Goal: Task Accomplishment & Management: Manage account settings

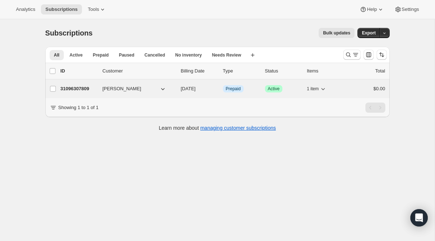
click at [73, 88] on p "31096307809" at bounding box center [79, 88] width 36 height 7
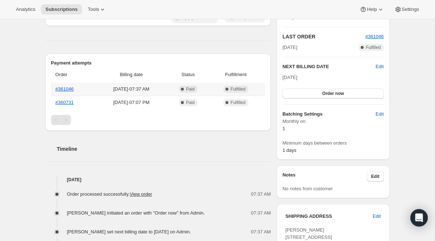
scroll to position [136, 0]
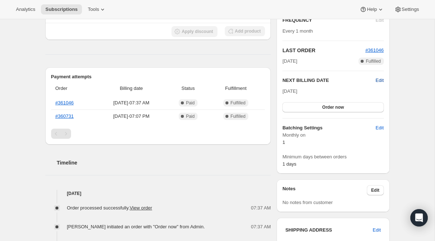
click at [379, 81] on span "Edit" at bounding box center [380, 80] width 8 height 7
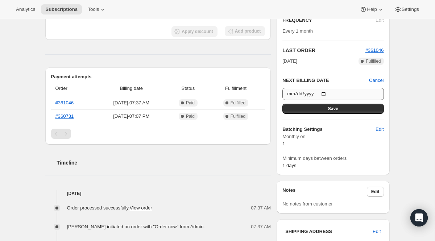
scroll to position [139, 0]
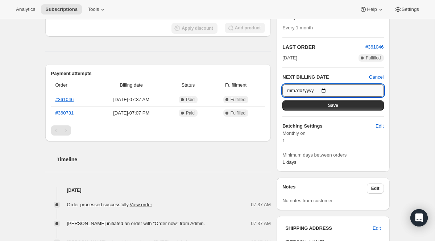
click at [310, 90] on input "[DATE]" at bounding box center [333, 91] width 101 height 12
click at [291, 88] on input "[DATE]" at bounding box center [333, 91] width 101 height 12
click at [342, 145] on div "Monthly on 1 Minimum days between orders 1 days" at bounding box center [333, 148] width 101 height 36
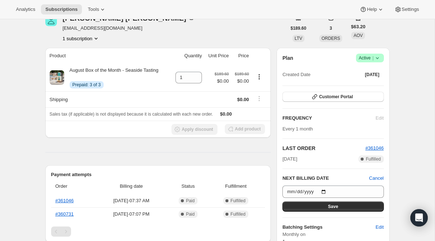
scroll to position [30, 0]
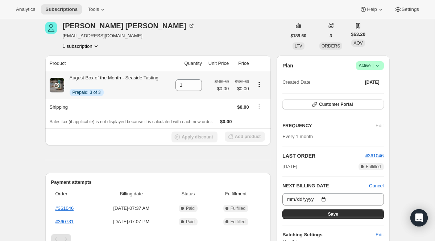
click at [98, 93] on span "Prepaid: 3 of 3" at bounding box center [87, 93] width 28 height 6
click at [260, 84] on icon "Product actions" at bounding box center [259, 84] width 7 height 7
click at [231, 41] on div "[PERSON_NAME] [EMAIL_ADDRESS][DOMAIN_NAME] 1 subscription" at bounding box center [165, 36] width 241 height 28
click at [90, 91] on span "Prepaid: 3 of 3" at bounding box center [87, 93] width 28 height 6
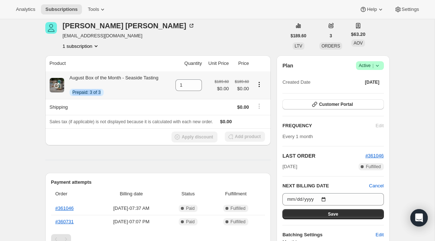
click at [90, 91] on span "Prepaid: 3 of 3" at bounding box center [87, 93] width 28 height 6
click at [130, 86] on div "August Box of the Month - Seaside Tasting Info Prepaid: 3 of 3" at bounding box center [111, 85] width 94 height 22
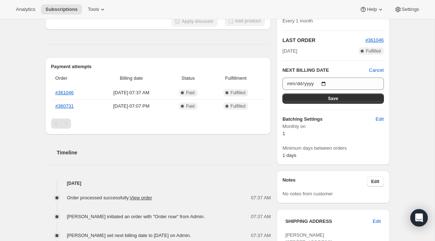
scroll to position [142, 0]
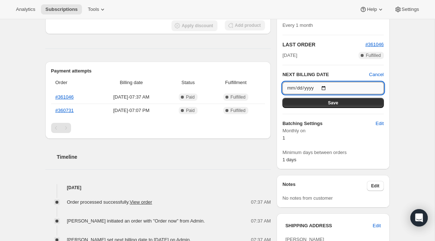
click at [306, 86] on input "[DATE]" at bounding box center [333, 88] width 101 height 12
click at [328, 87] on input "[DATE]" at bounding box center [333, 88] width 101 height 12
type input "[DATE]"
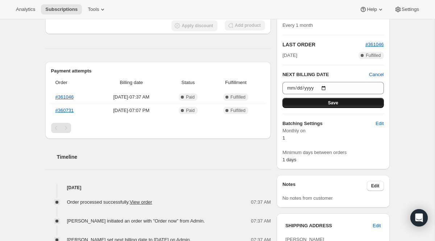
click at [333, 103] on span "Save" at bounding box center [333, 103] width 10 height 6
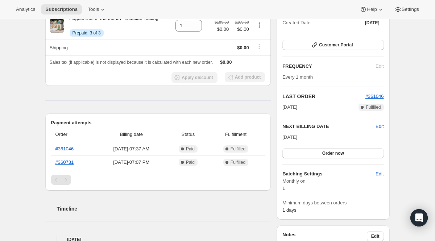
scroll to position [103, 0]
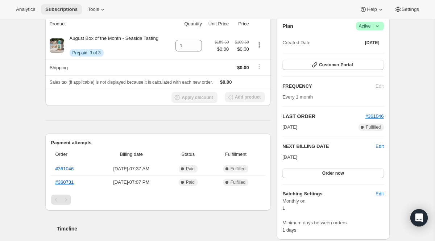
click at [61, 11] on span "Subscriptions" at bounding box center [61, 10] width 32 height 6
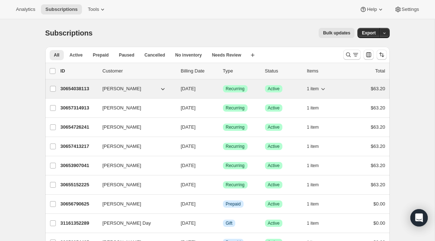
click at [118, 91] on span "[PERSON_NAME]" at bounding box center [122, 88] width 39 height 7
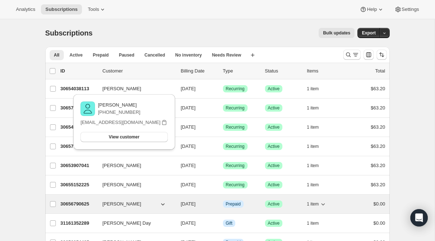
click at [114, 202] on span "[PERSON_NAME]" at bounding box center [122, 204] width 39 height 7
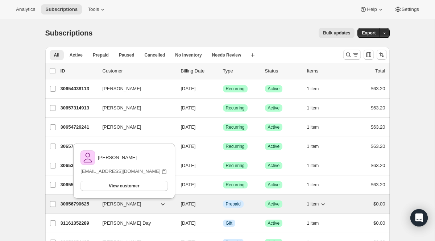
click at [79, 207] on p "30656790625" at bounding box center [79, 204] width 36 height 7
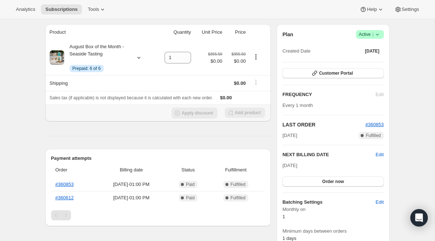
scroll to position [60, 0]
